Goal: Information Seeking & Learning: Learn about a topic

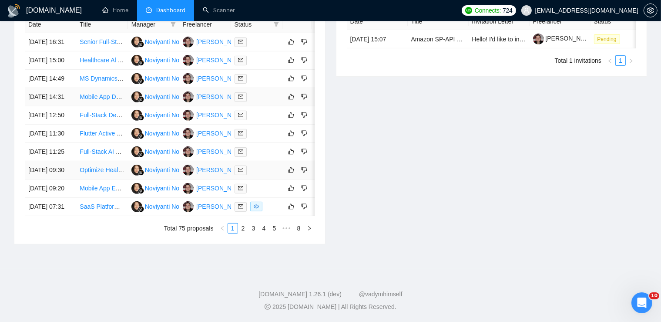
scroll to position [456, 0]
click at [274, 229] on link "5" at bounding box center [275, 228] width 10 height 10
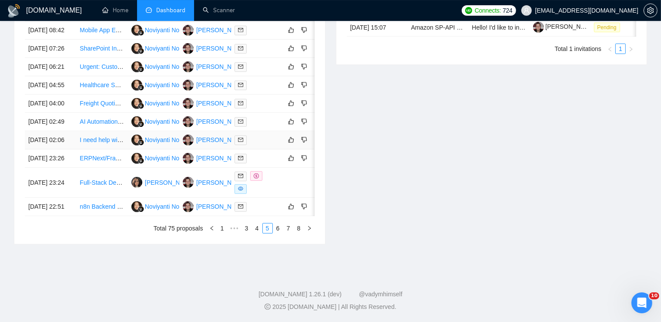
scroll to position [424, 0]
click at [288, 233] on link "7" at bounding box center [289, 228] width 10 height 10
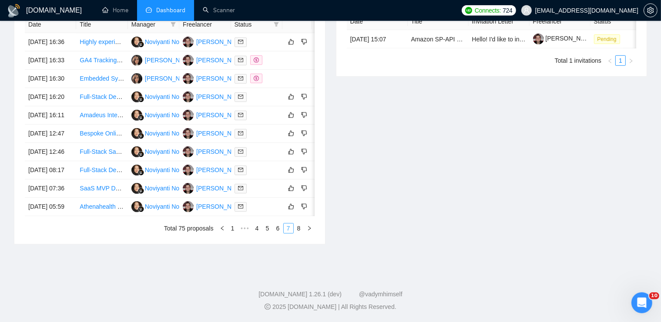
scroll to position [396, 0]
click at [300, 233] on link "8" at bounding box center [299, 228] width 10 height 10
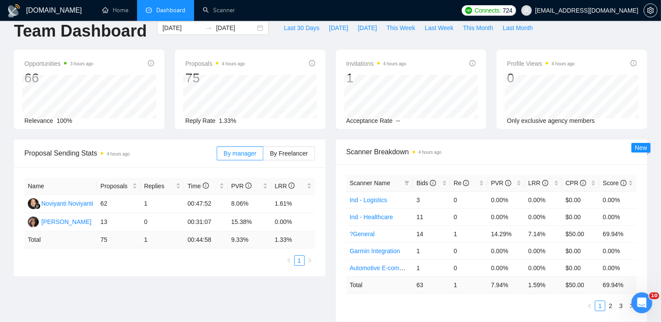
scroll to position [0, 0]
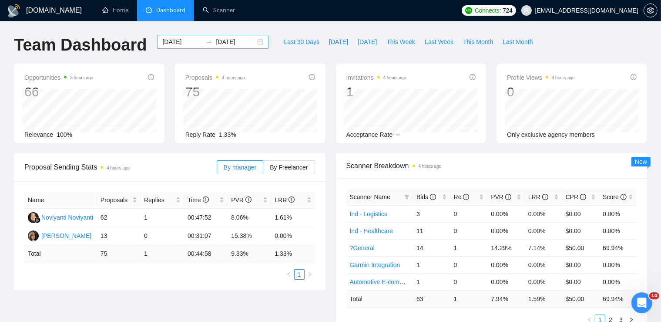
click at [247, 42] on input "[DATE]" at bounding box center [236, 42] width 40 height 10
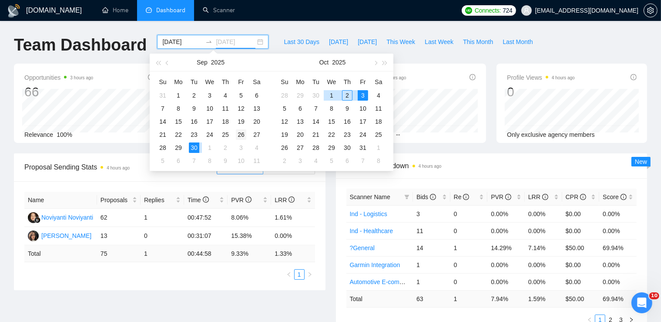
type input "[DATE]"
click at [239, 133] on div "26" at bounding box center [241, 134] width 10 height 10
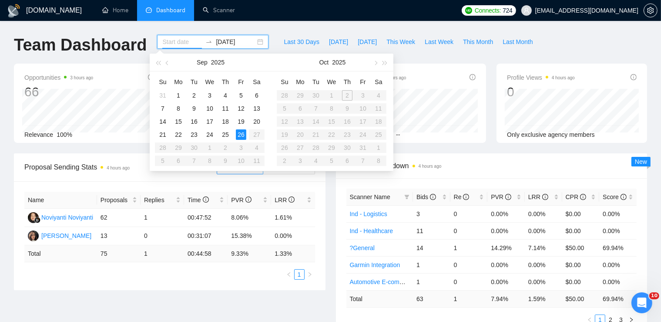
click at [240, 149] on table "Su Mo Tu We Th Fr Sa 31 1 2 3 4 5 6 7 8 9 10 11 12 13 14 15 16 17 18 19 20 21 2…" at bounding box center [210, 121] width 110 height 92
click at [363, 95] on table "Su Mo Tu We Th Fr Sa 28 29 30 1 2 3 4 5 6 7 8 9 10 11 12 13 14 15 16 17 18 19 2…" at bounding box center [332, 121] width 110 height 92
type input "[DATE]"
drag, startPoint x: 165, startPoint y: 134, endPoint x: 195, endPoint y: 139, distance: 31.4
click at [165, 133] on div "21" at bounding box center [163, 134] width 10 height 10
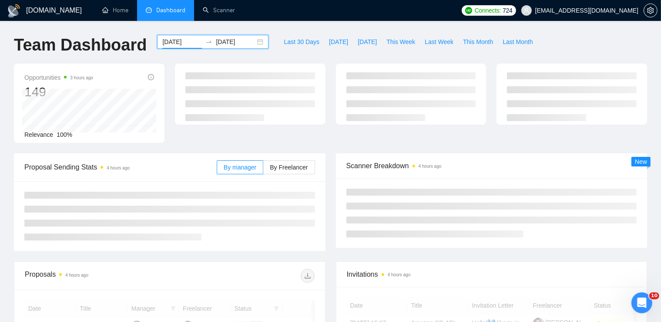
click at [251, 41] on div "[DATE] [DATE]" at bounding box center [212, 42] width 111 height 14
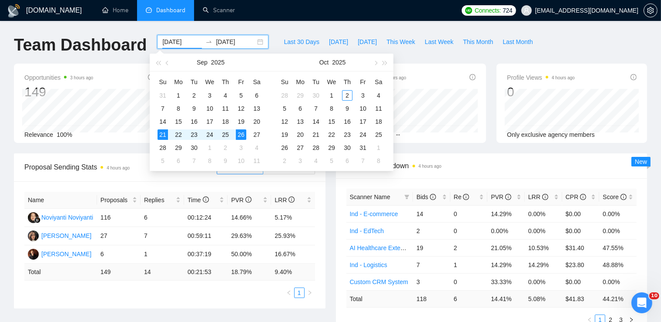
click at [252, 40] on div "[DATE] [DATE]" at bounding box center [212, 42] width 111 height 14
type input "[DATE]"
click at [239, 135] on div "26" at bounding box center [241, 134] width 10 height 10
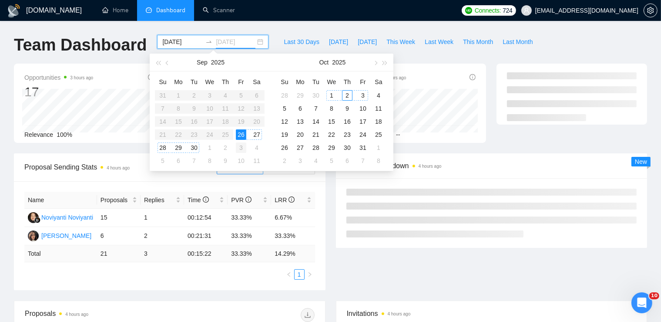
type input "[DATE]"
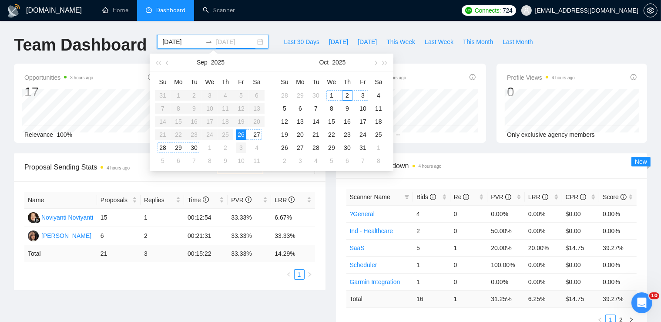
click at [239, 146] on div "3" at bounding box center [241, 147] width 10 height 10
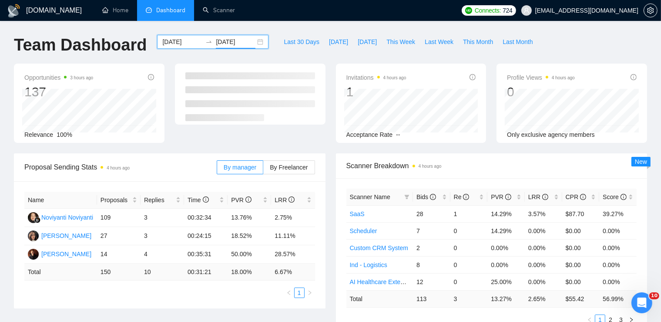
scroll to position [456, 0]
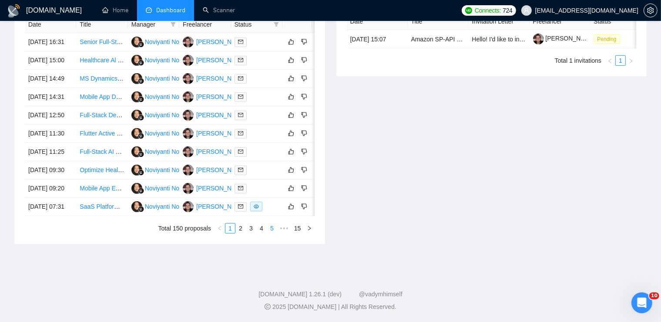
click at [273, 226] on link "5" at bounding box center [272, 228] width 10 height 10
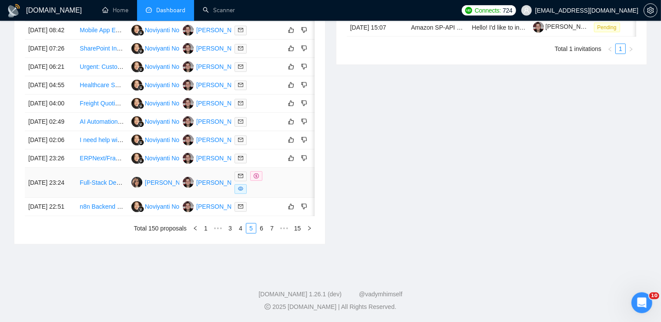
scroll to position [451, 0]
click at [263, 233] on link "6" at bounding box center [262, 228] width 10 height 10
click at [260, 233] on link "7" at bounding box center [262, 228] width 10 height 10
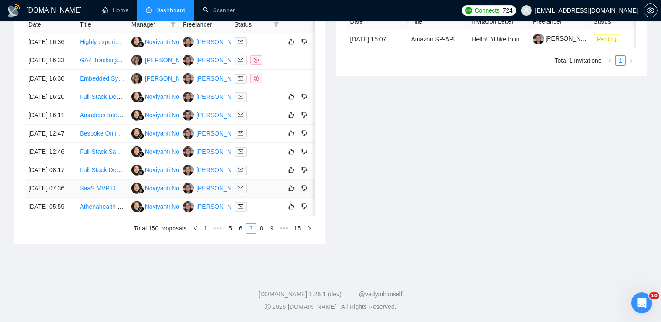
scroll to position [449, 0]
click at [274, 233] on link "9" at bounding box center [272, 228] width 10 height 10
click at [274, 233] on link "11" at bounding box center [271, 228] width 12 height 10
click at [274, 233] on link "13" at bounding box center [271, 228] width 12 height 10
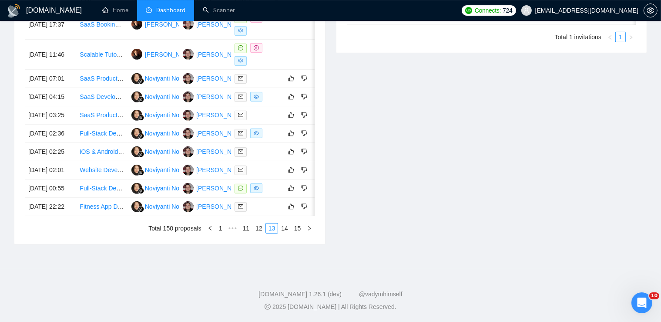
click at [274, 233] on div "Date Title Manager Freelancer Status [DATE] 17:37 SaaS Booking Platform Enhance…" at bounding box center [170, 113] width 290 height 241
click at [295, 233] on link "15" at bounding box center [298, 228] width 12 height 10
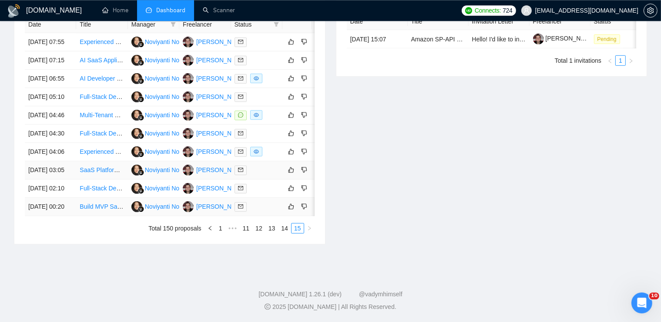
scroll to position [381, 0]
drag, startPoint x: 67, startPoint y: 191, endPoint x: 62, endPoint y: 191, distance: 5.2
click at [62, 161] on td "[DATE] 04:06" at bounding box center [50, 152] width 51 height 18
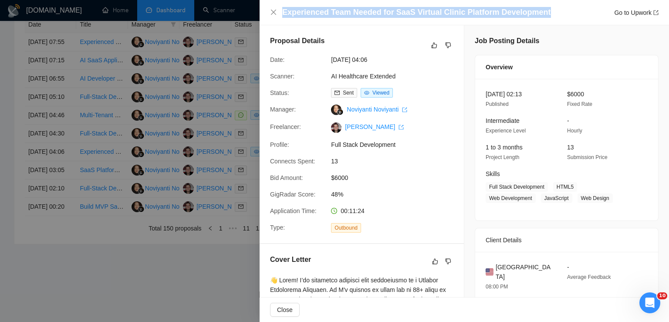
drag, startPoint x: 284, startPoint y: 13, endPoint x: 549, endPoint y: 5, distance: 265.3
click at [549, 7] on h4 "Experienced Team Needed for SaaS Virtual Clinic Platform Development" at bounding box center [416, 12] width 269 height 11
copy h4 "Experienced Team Needed for SaaS Virtual Clinic Platform Development"
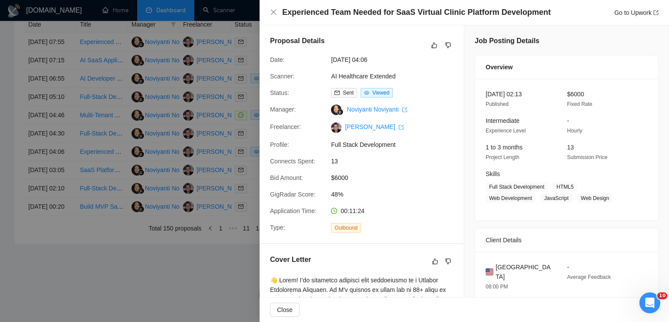
click at [180, 173] on div at bounding box center [334, 161] width 669 height 322
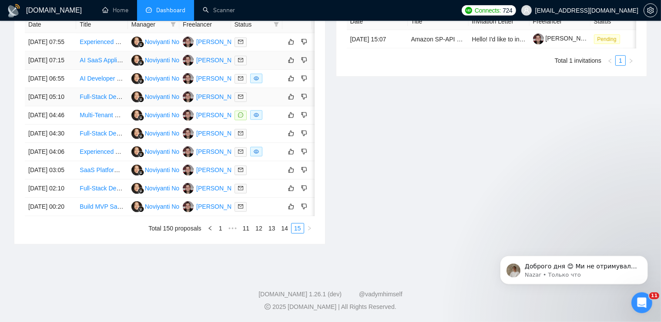
scroll to position [387, 0]
click at [284, 233] on link "14" at bounding box center [285, 228] width 12 height 10
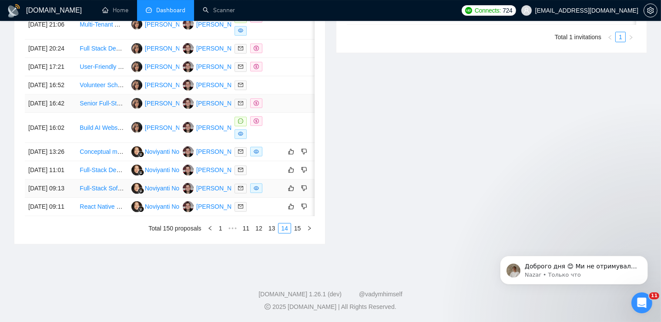
scroll to position [463, 0]
click at [272, 229] on link "13" at bounding box center [272, 228] width 12 height 10
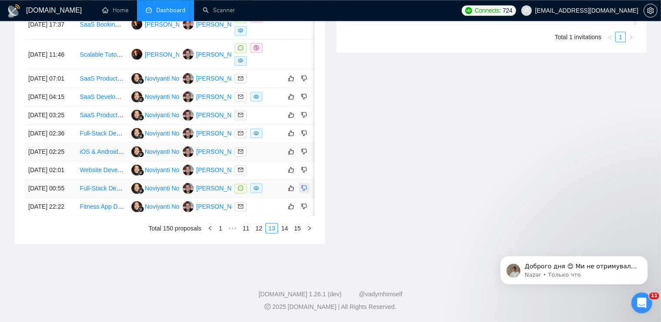
scroll to position [414, 0]
click at [262, 233] on link "12" at bounding box center [259, 228] width 12 height 10
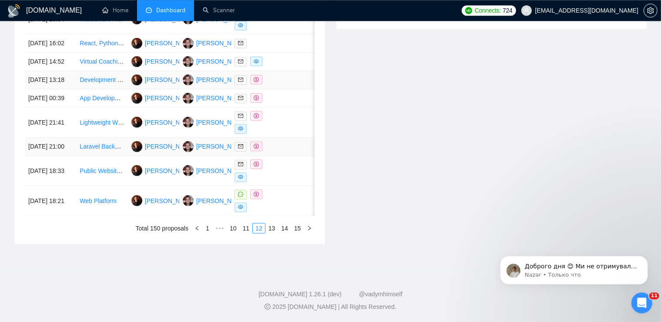
scroll to position [430, 0]
click at [252, 233] on link "11" at bounding box center [246, 228] width 12 height 10
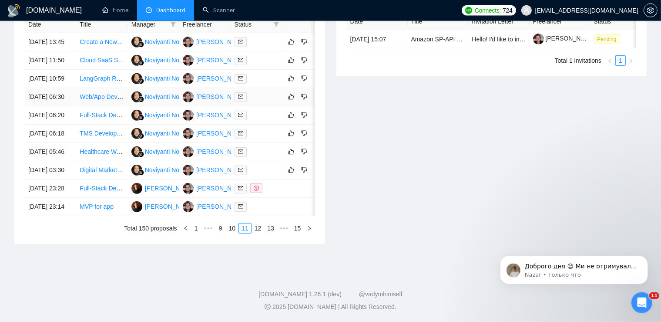
scroll to position [438, 0]
click at [234, 233] on link "10" at bounding box center [232, 228] width 12 height 10
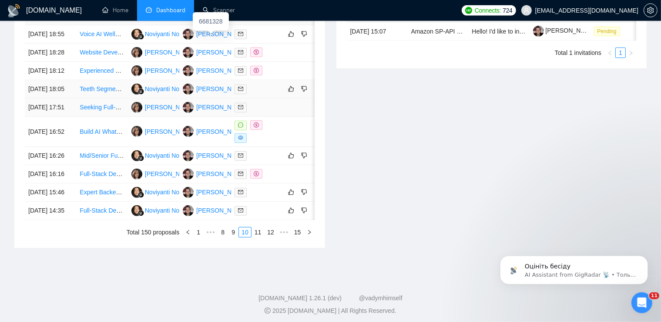
scroll to position [459, 0]
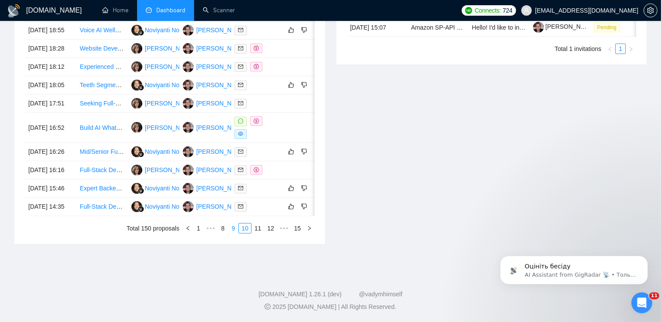
click at [232, 225] on link "9" at bounding box center [234, 228] width 10 height 10
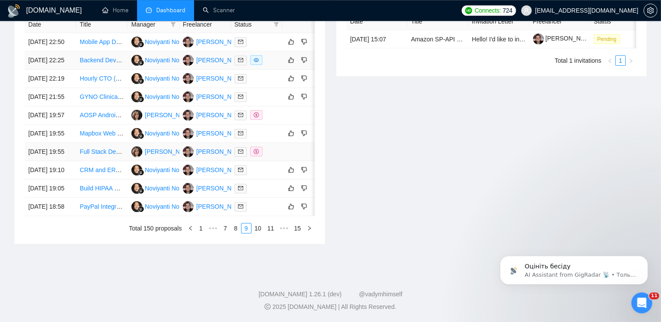
scroll to position [456, 0]
click at [238, 228] on link "8" at bounding box center [236, 228] width 10 height 10
click at [237, 231] on link "7" at bounding box center [238, 228] width 10 height 10
click at [238, 228] on link "6" at bounding box center [241, 228] width 10 height 10
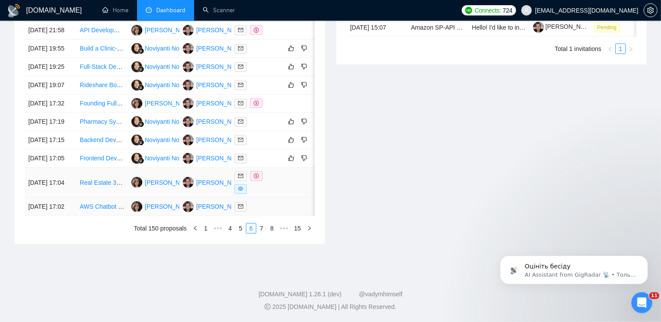
scroll to position [459, 0]
click at [239, 229] on link "5" at bounding box center [241, 228] width 10 height 10
click at [244, 231] on link "4" at bounding box center [241, 228] width 10 height 10
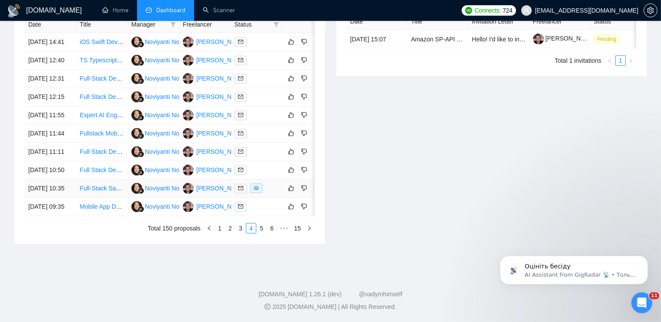
scroll to position [456, 0]
click at [240, 228] on link "3" at bounding box center [241, 228] width 10 height 10
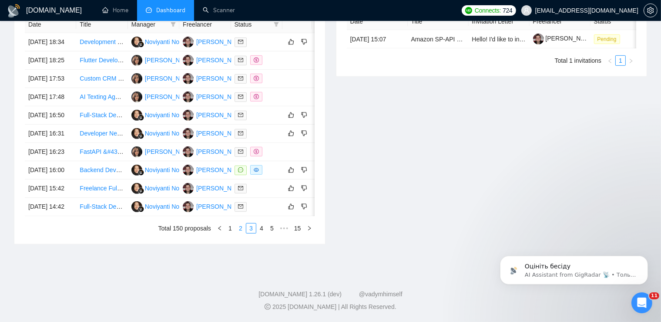
click at [239, 228] on link "2" at bounding box center [241, 228] width 10 height 10
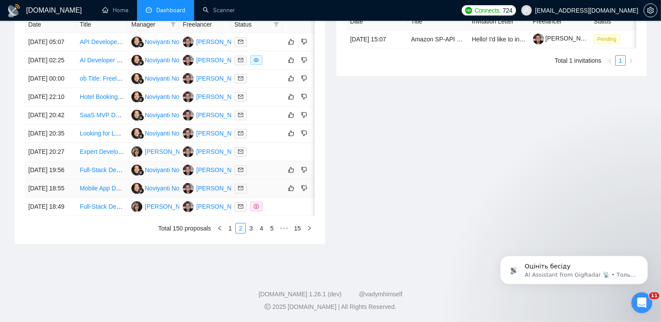
scroll to position [453, 0]
click at [229, 230] on link "1" at bounding box center [231, 228] width 10 height 10
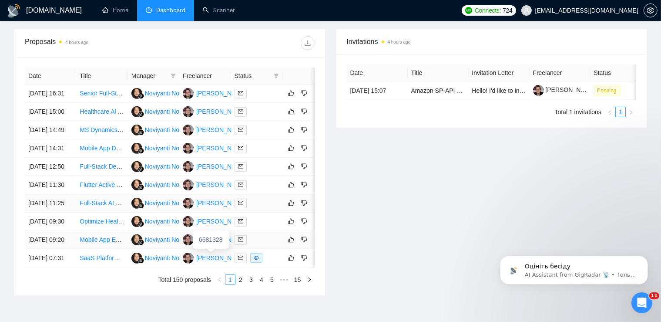
scroll to position [316, 0]
